Goal: Task Accomplishment & Management: Manage account settings

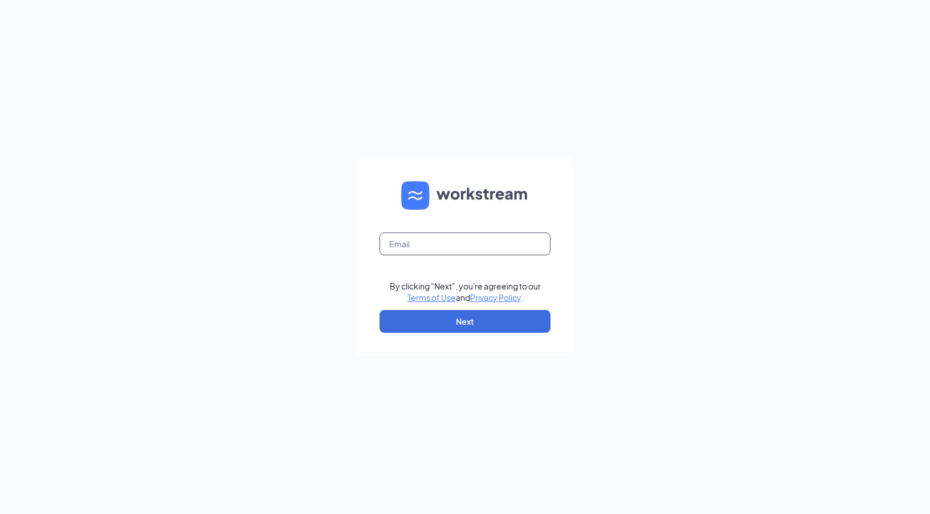
drag, startPoint x: 419, startPoint y: 241, endPoint x: 420, endPoint y: 247, distance: 5.7
click at [419, 241] on input "text" at bounding box center [465, 243] width 171 height 23
type input "theplace@srt.com"
click at [378, 320] on form "theplace@srt.com By clicking "Next", you're agreeing to our Terms of Use and Pr…" at bounding box center [465, 256] width 217 height 197
click at [434, 324] on button "Next" at bounding box center [465, 321] width 171 height 23
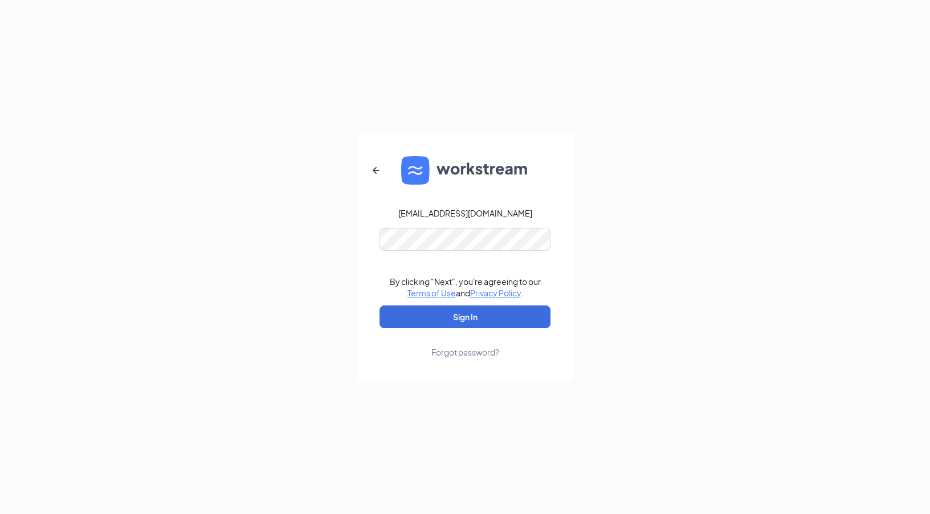
click at [460, 329] on link "Forgot password?" at bounding box center [465, 343] width 68 height 30
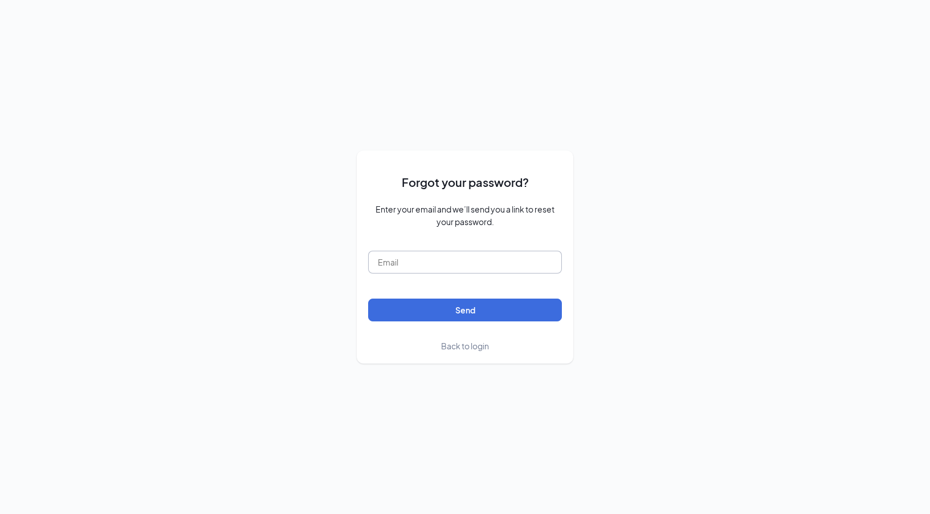
click at [412, 261] on input "text" at bounding box center [465, 262] width 194 height 23
type input "theplace@srt.com"
click at [460, 300] on button "Send" at bounding box center [465, 310] width 194 height 23
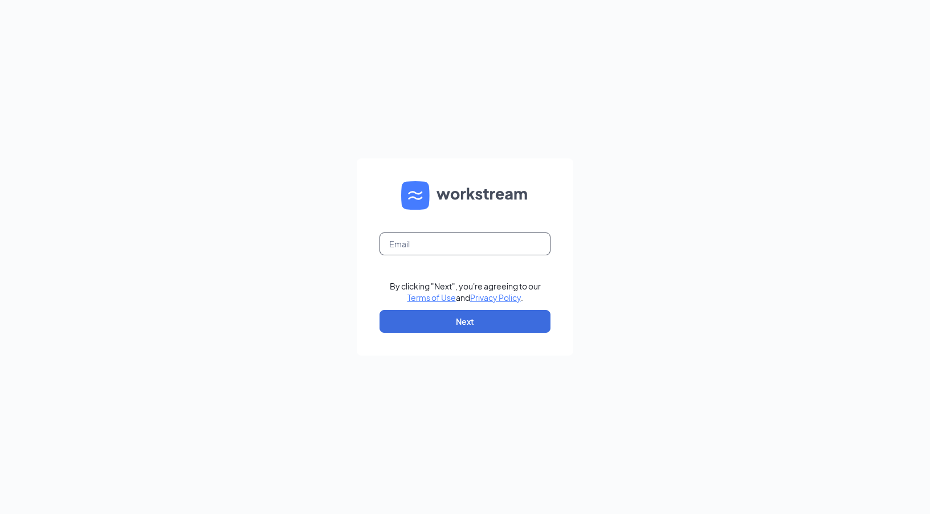
click at [431, 244] on input "text" at bounding box center [465, 243] width 171 height 23
type input "[EMAIL_ADDRESS][DOMAIN_NAME]"
click at [456, 319] on button "Next" at bounding box center [465, 321] width 171 height 23
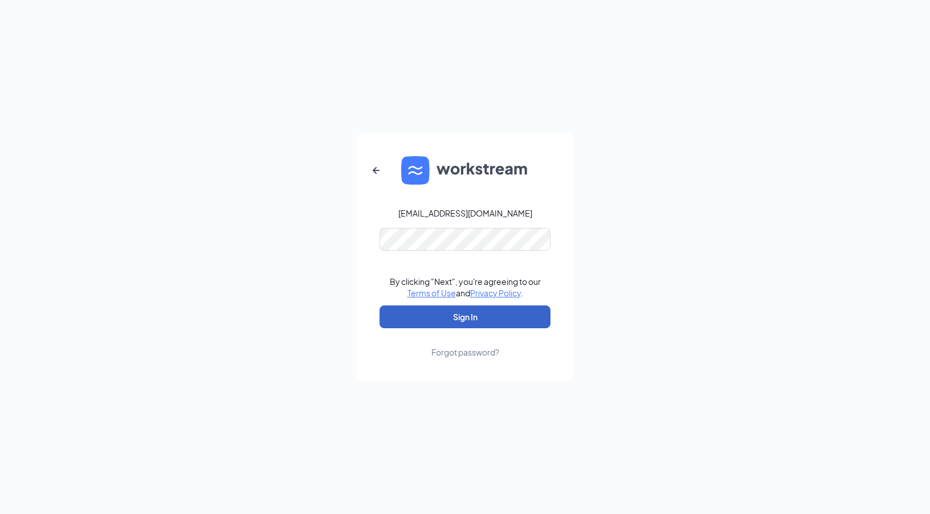
click at [435, 311] on button "Sign In" at bounding box center [465, 316] width 171 height 23
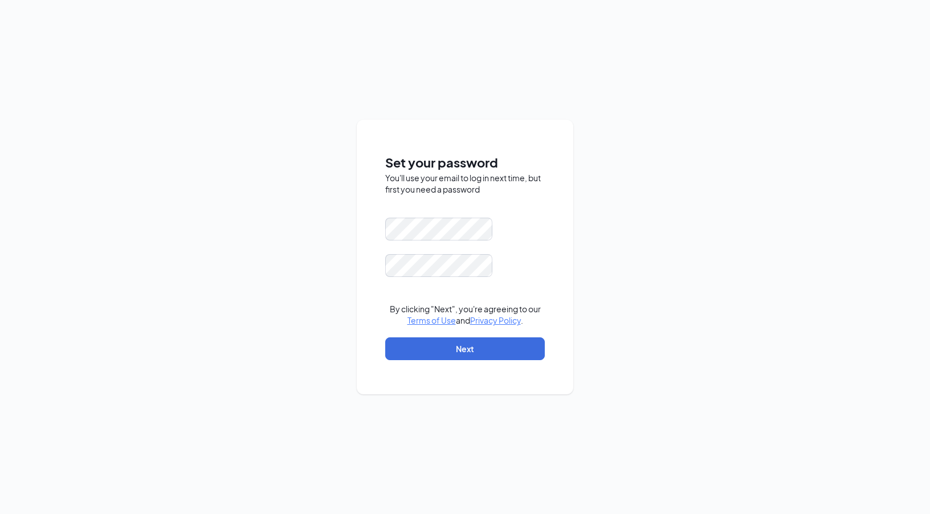
click at [612, 263] on div "Set your password You'll use your email to log in next time, but first you need…" at bounding box center [465, 257] width 930 height 514
click at [321, 211] on div "Set your password You'll use your email to log in next time, but first you need…" at bounding box center [465, 257] width 930 height 514
click at [708, 264] on div "Set your password You'll use your email to log in next time, but first you need…" at bounding box center [465, 257] width 930 height 514
click at [465, 347] on button "Next" at bounding box center [465, 348] width 160 height 23
click at [205, 250] on div "Set your password You'll use your email to log in next time, but first you need…" at bounding box center [465, 257] width 930 height 514
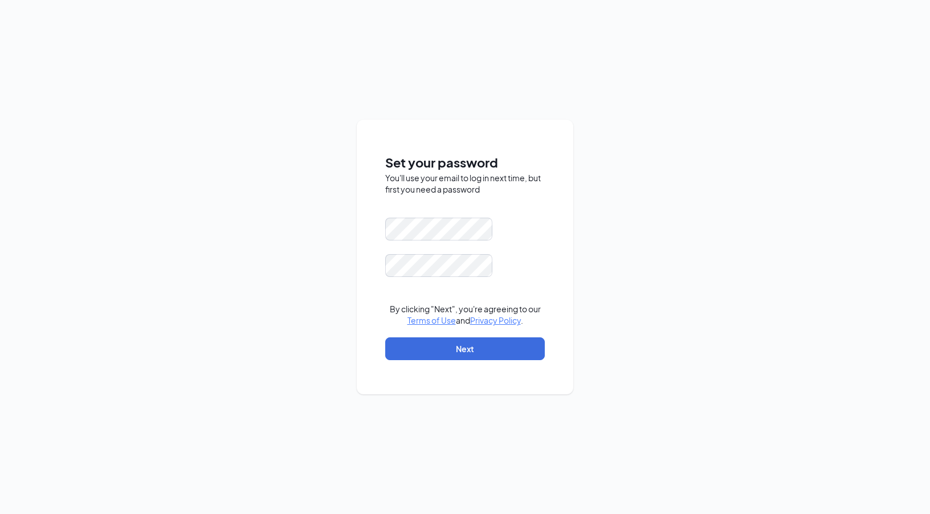
click at [724, 321] on div "Set your password You'll use your email to log in next time, but first you need…" at bounding box center [465, 257] width 930 height 514
click at [471, 353] on button "Next" at bounding box center [465, 348] width 160 height 23
